Goal: Task Accomplishment & Management: Use online tool/utility

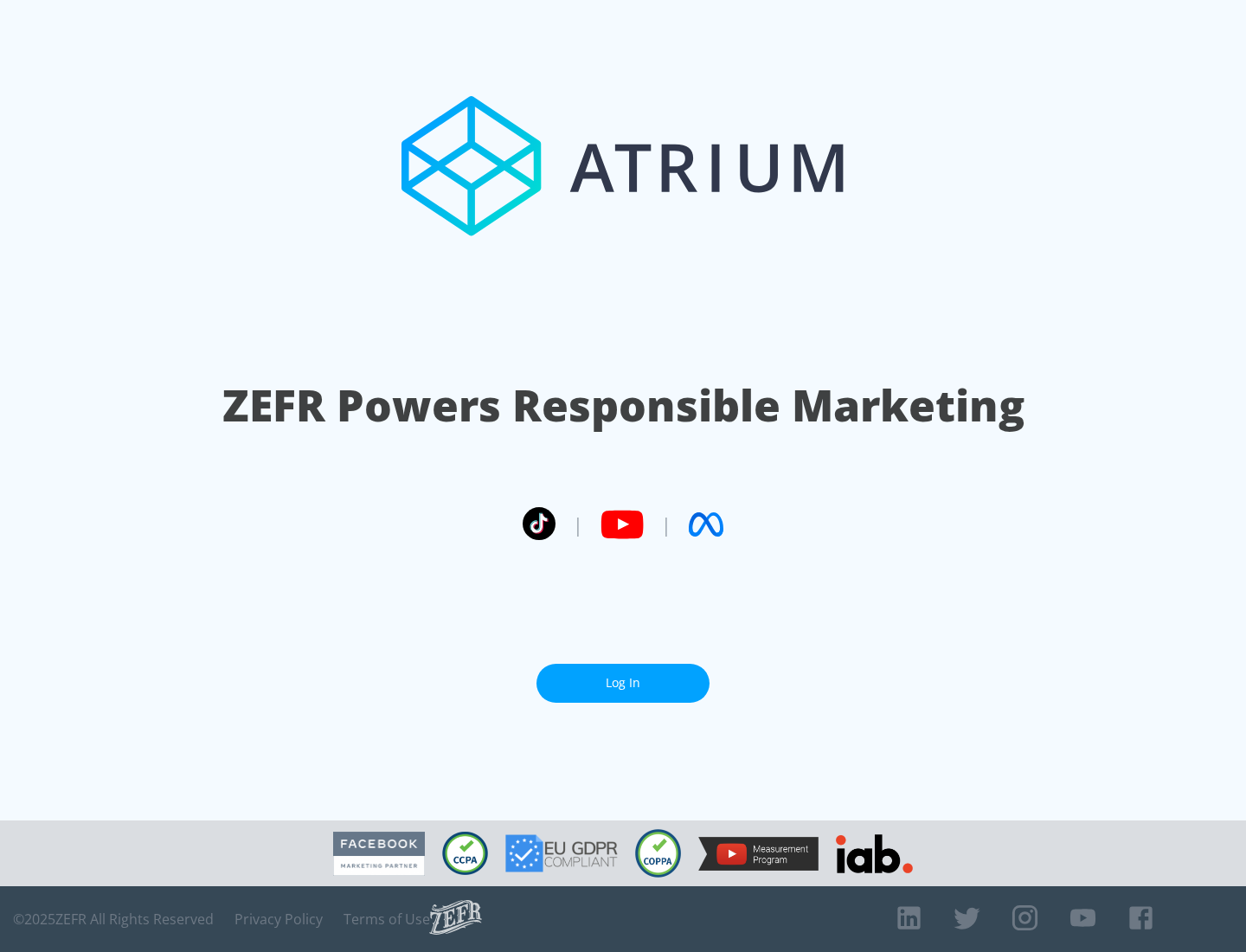
click at [623, 682] on link "Log In" at bounding box center [623, 683] width 174 height 39
